Goal: Task Accomplishment & Management: Use online tool/utility

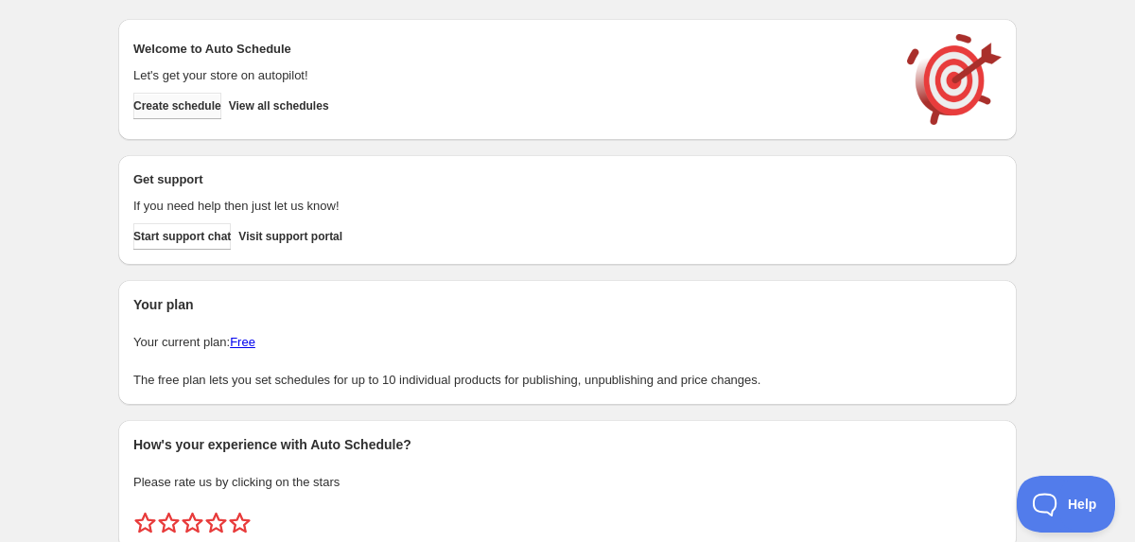
click at [161, 101] on span "Create schedule" at bounding box center [177, 105] width 88 height 15
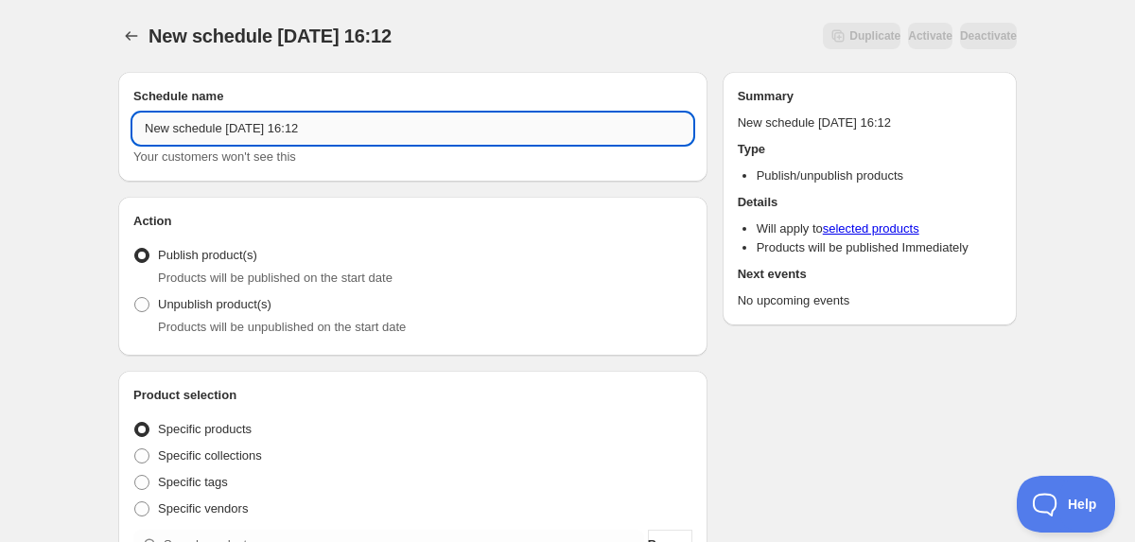
click at [324, 123] on input "New schedule Sep 29 2025 16:12" at bounding box center [412, 128] width 559 height 30
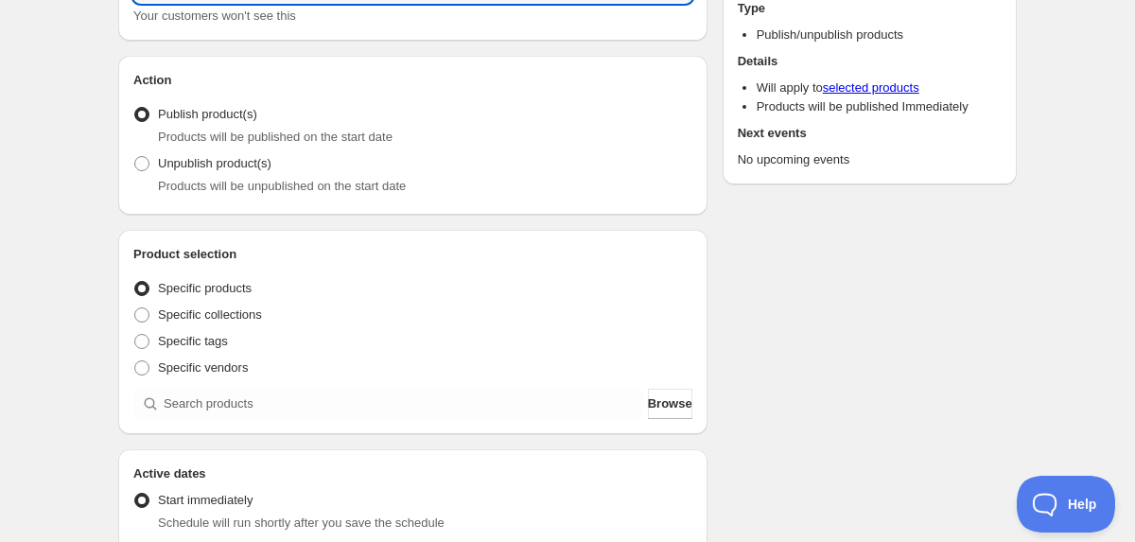
scroll to position [159, 0]
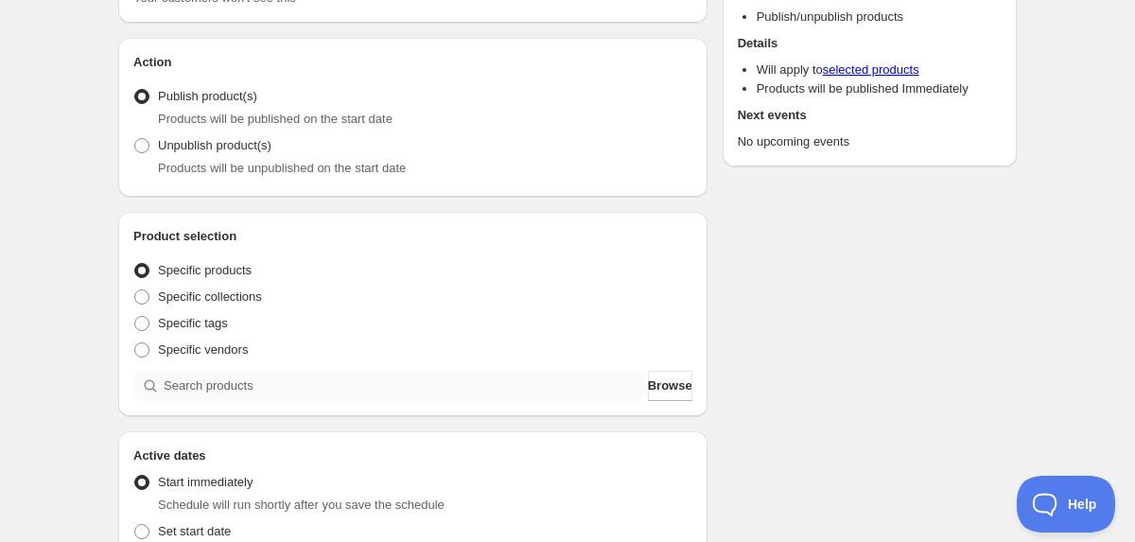
type input "Birthday Merch"
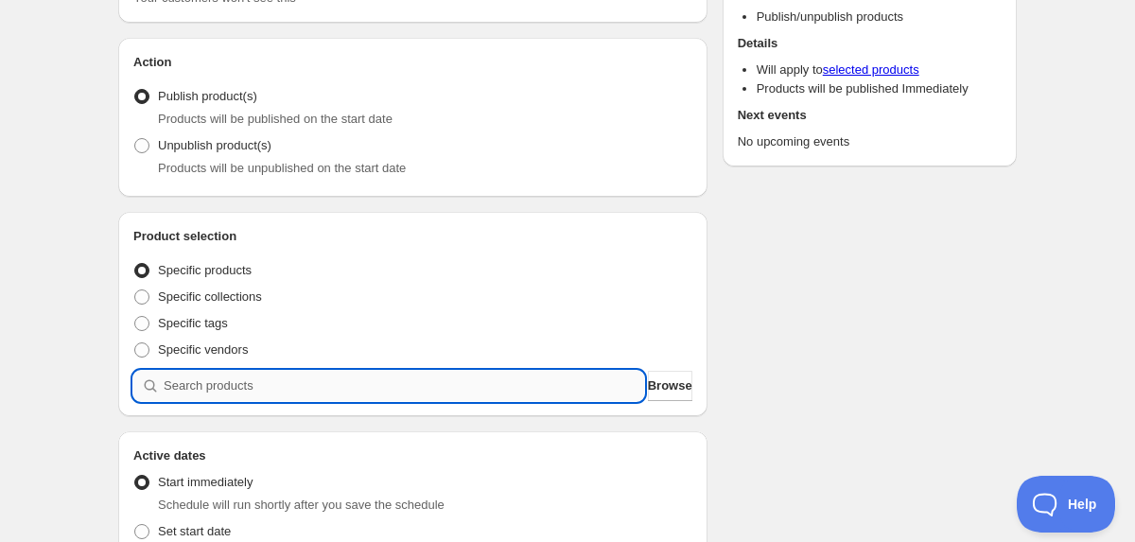
click at [259, 383] on input "search" at bounding box center [404, 386] width 480 height 30
type input "b"
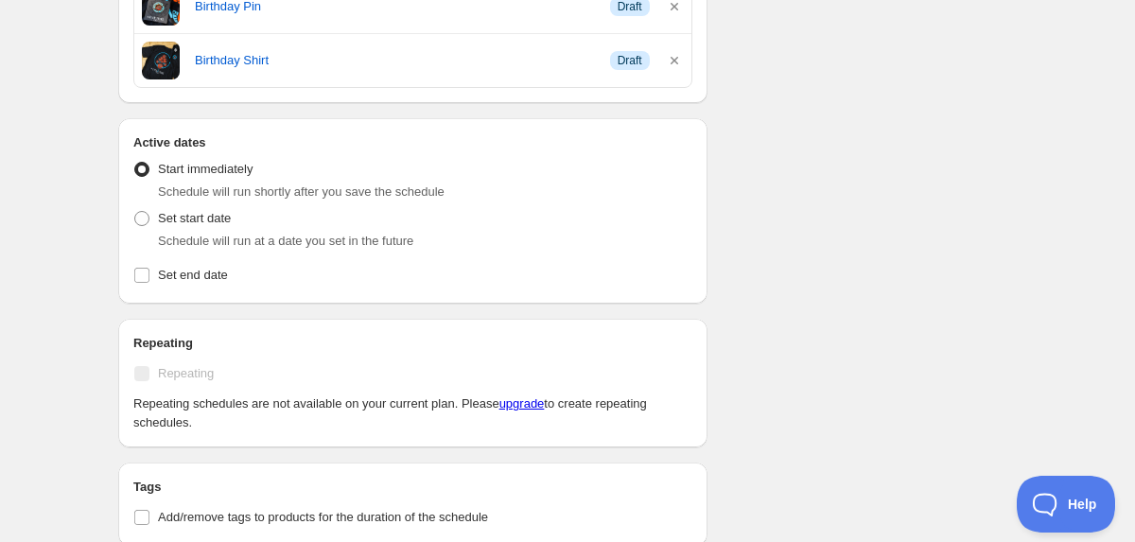
scroll to position [594, 0]
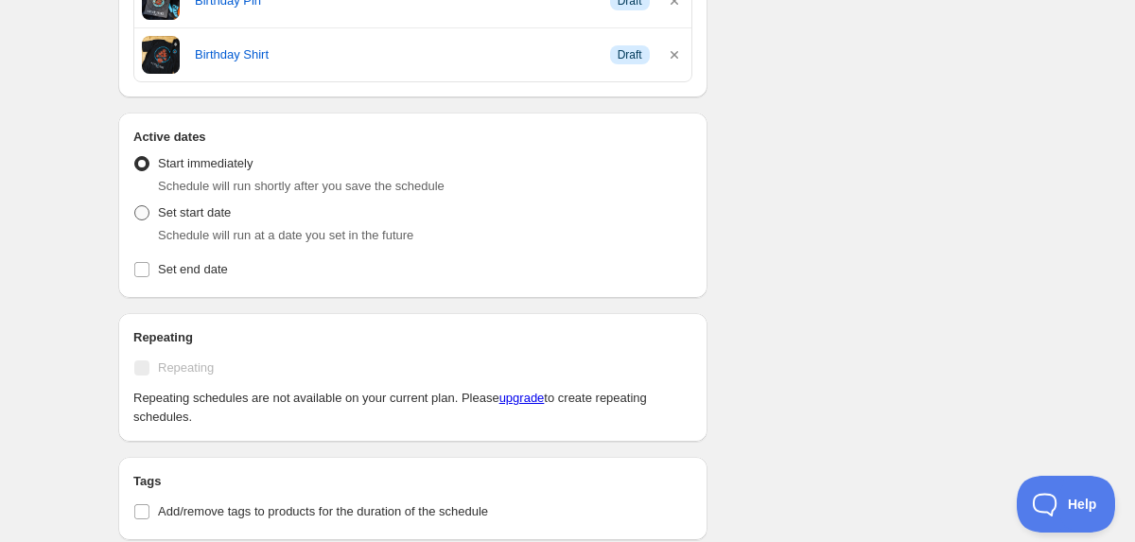
click at [217, 206] on span "Set start date" at bounding box center [194, 212] width 73 height 14
click at [135, 206] on input "Set start date" at bounding box center [134, 205] width 1 height 1
radio input "true"
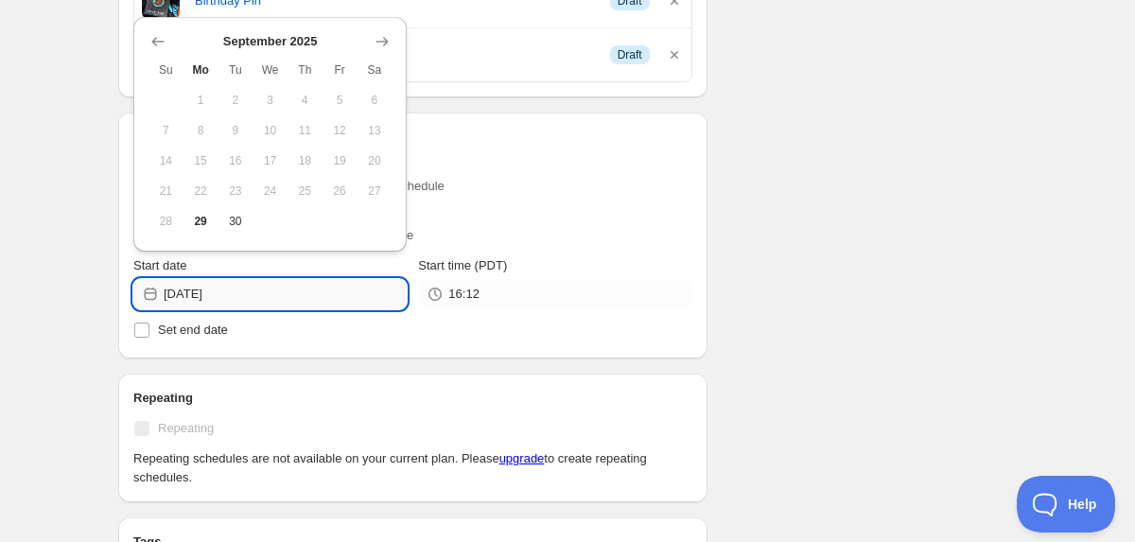
click at [357, 290] on input "2025-09-29" at bounding box center [285, 294] width 243 height 30
click at [247, 226] on button "30" at bounding box center [235, 221] width 35 height 30
type input "2025-09-30"
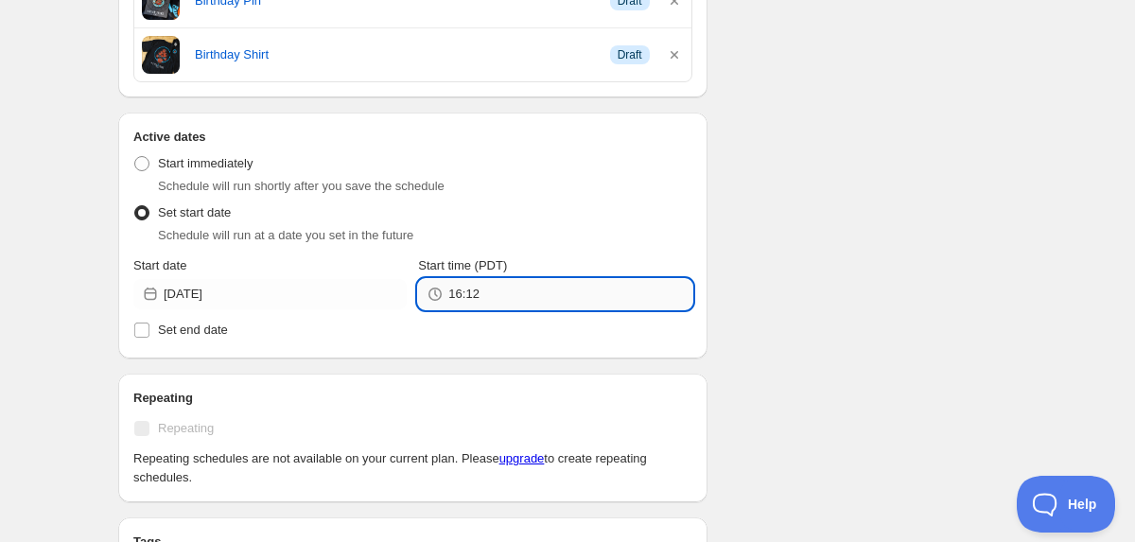
click at [555, 292] on input "16:12" at bounding box center [569, 294] width 243 height 30
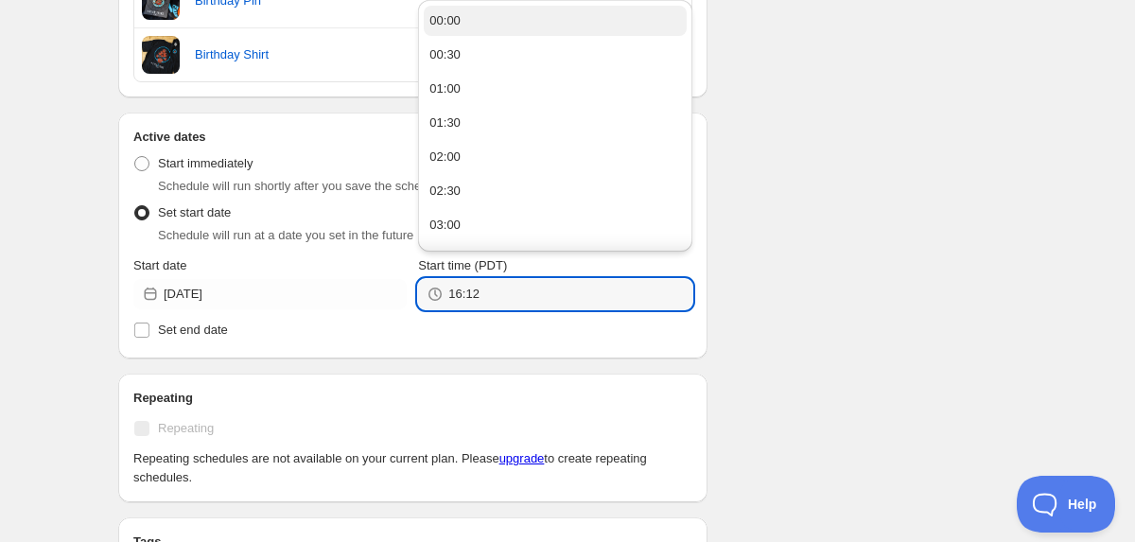
click at [525, 20] on button "00:00" at bounding box center [555, 21] width 262 height 30
type input "00:00"
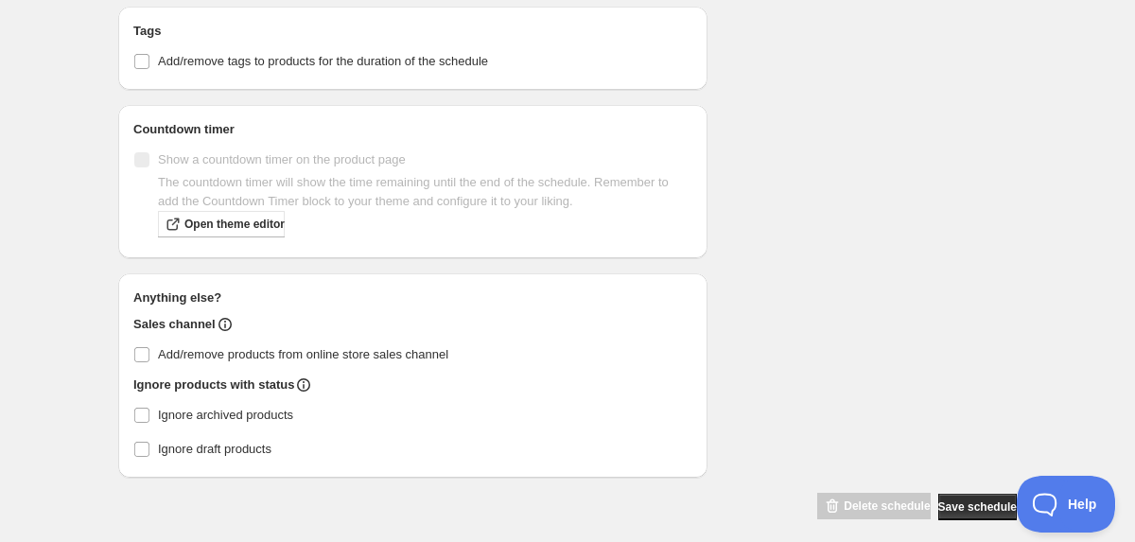
scroll to position [1120, 0]
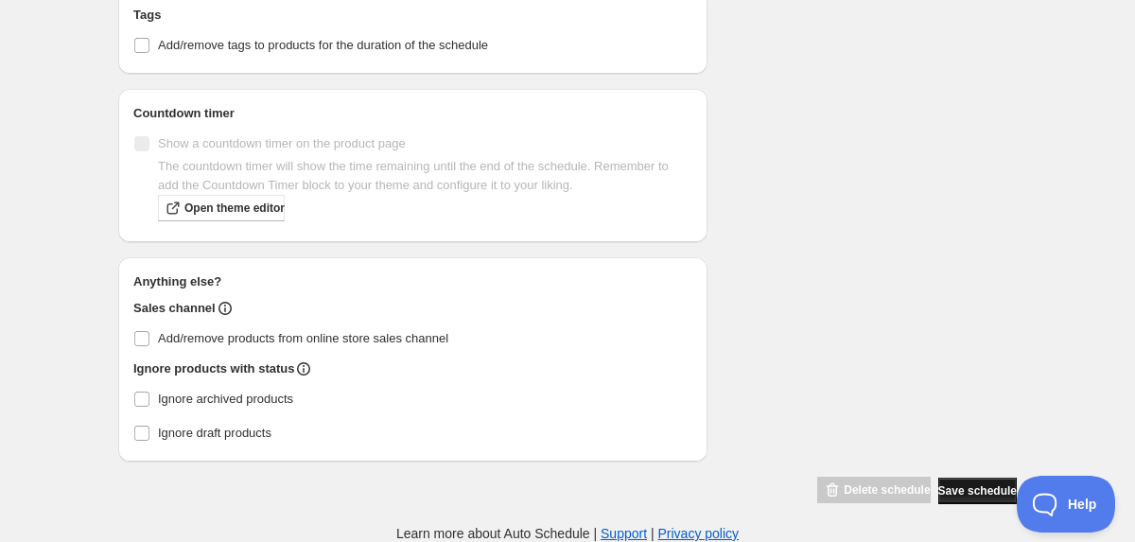
click at [954, 488] on span "Save schedule" at bounding box center [977, 490] width 78 height 15
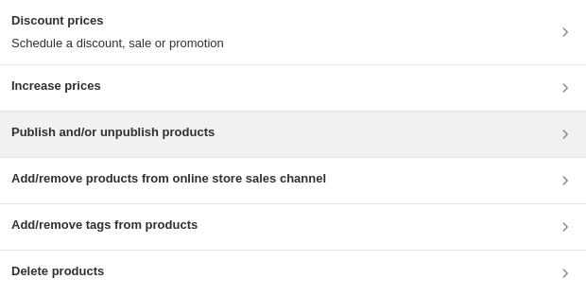
click at [147, 131] on h3 "Publish and/or unpublish products" at bounding box center [112, 132] width 203 height 19
